Goal: Transaction & Acquisition: Purchase product/service

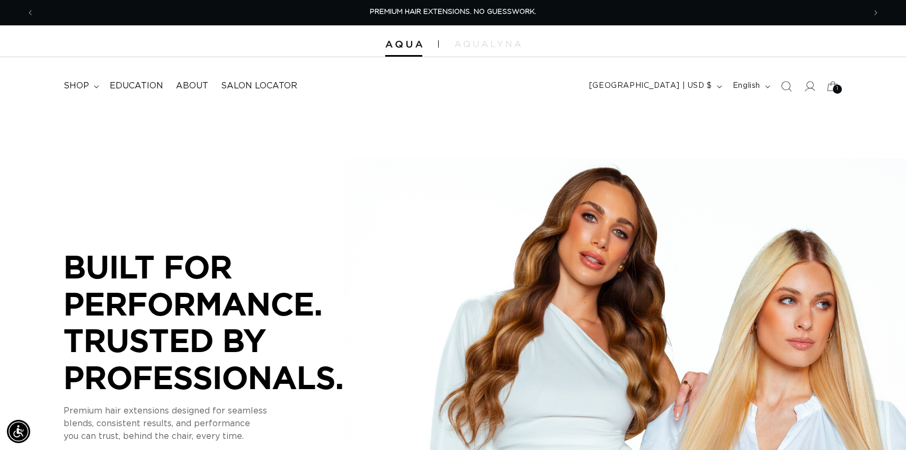
click at [75, 81] on span "shop" at bounding box center [76, 86] width 25 height 11
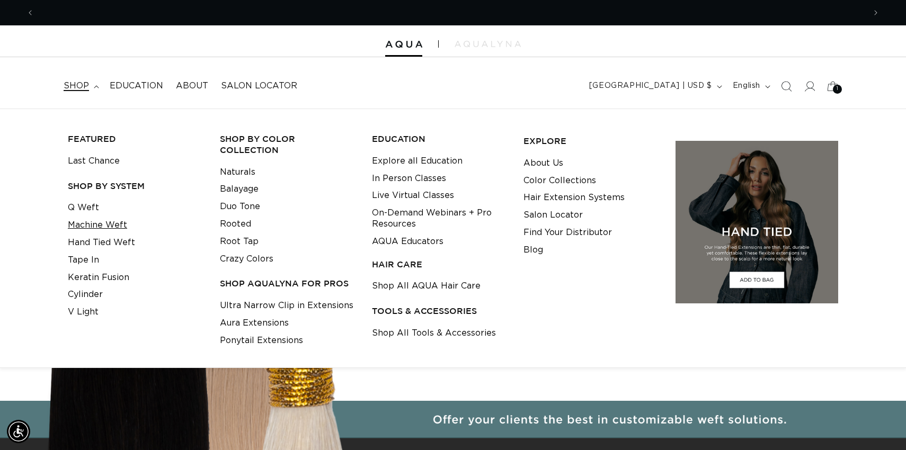
scroll to position [0, 1662]
click at [83, 210] on link "Q Weft" at bounding box center [83, 207] width 31 height 17
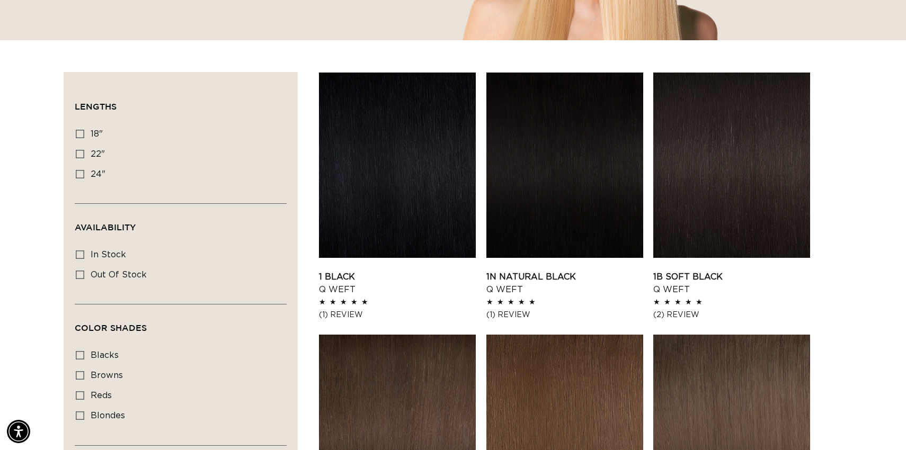
scroll to position [334, 0]
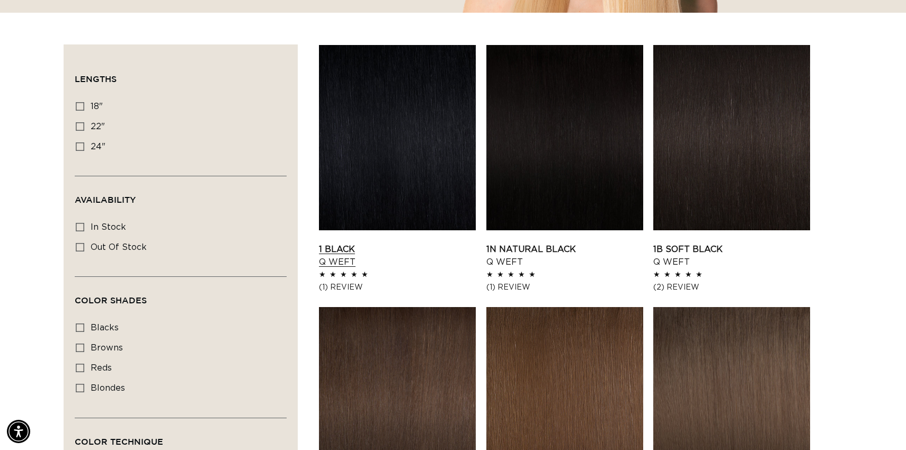
click at [378, 243] on link "1 Black Q Weft" at bounding box center [397, 255] width 157 height 25
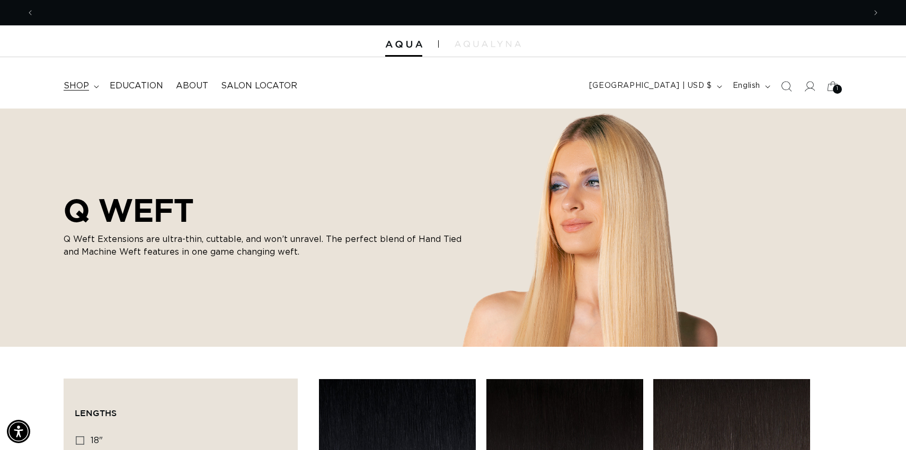
scroll to position [0, 1662]
click at [75, 85] on span "shop" at bounding box center [76, 86] width 25 height 11
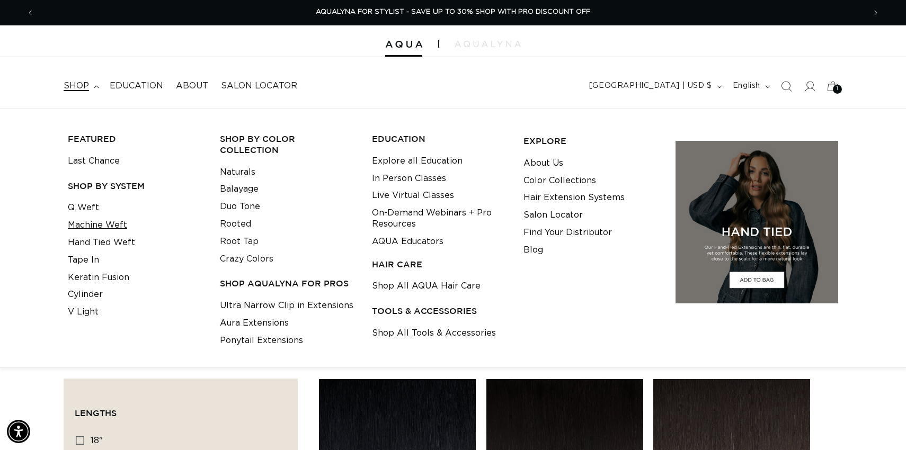
click at [81, 227] on link "Machine Weft" at bounding box center [97, 225] width 59 height 17
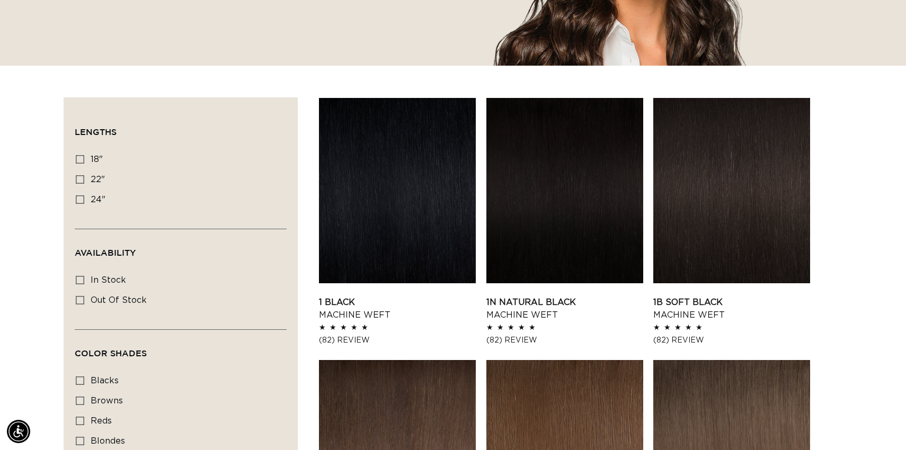
scroll to position [283, 0]
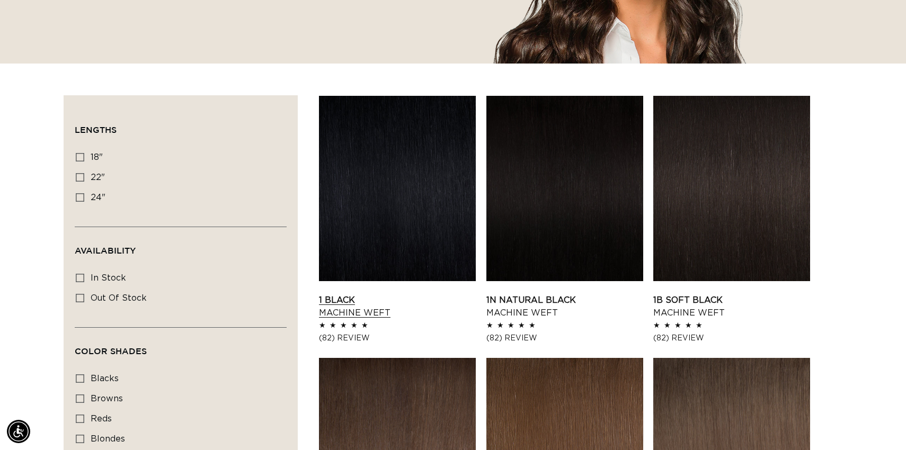
click at [393, 294] on link "1 Black Machine Weft" at bounding box center [397, 306] width 157 height 25
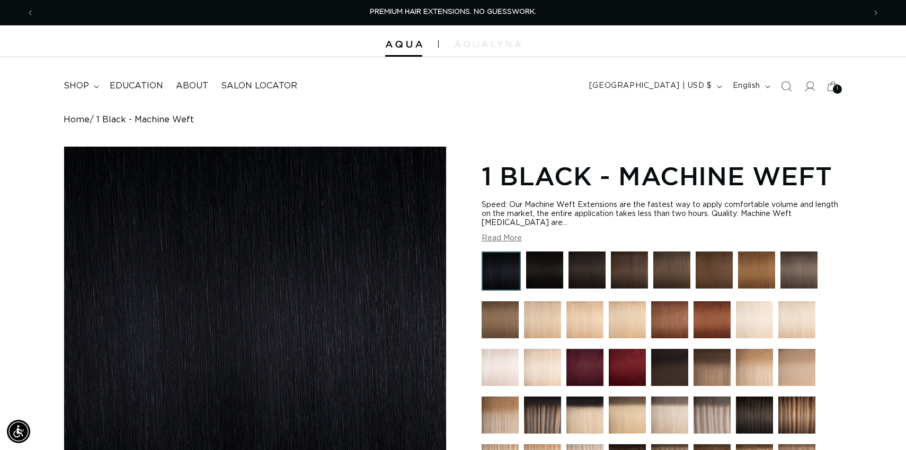
scroll to position [0, 1662]
